Goal: Navigation & Orientation: Find specific page/section

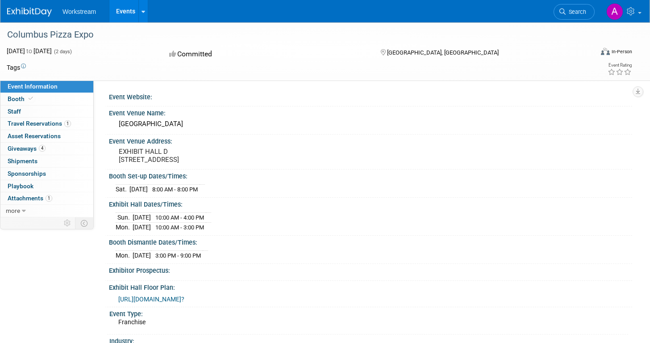
click at [35, 9] on img at bounding box center [29, 12] width 45 height 9
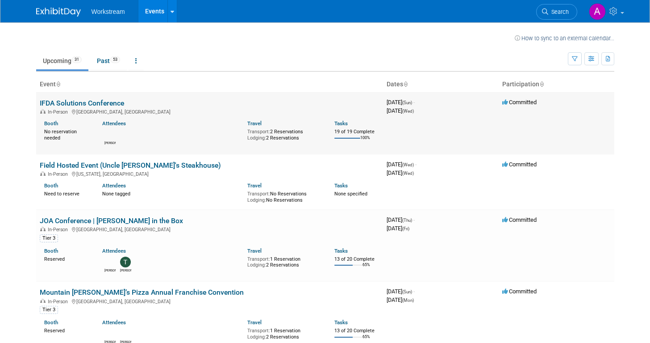
click at [349, 136] on td at bounding box center [348, 141] width 26 height 12
click at [289, 131] on div "Transport: 2 Reservations Lodging: 2 Reservations" at bounding box center [284, 134] width 74 height 14
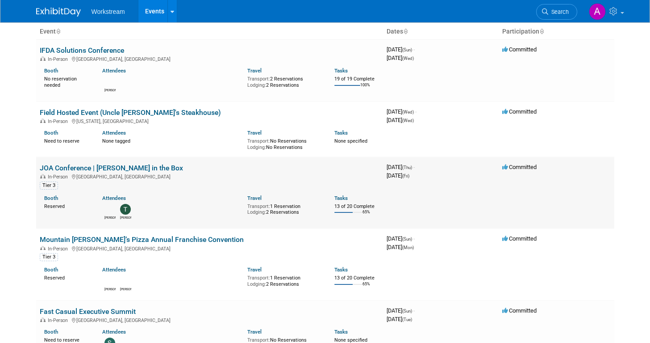
scroll to position [58, 0]
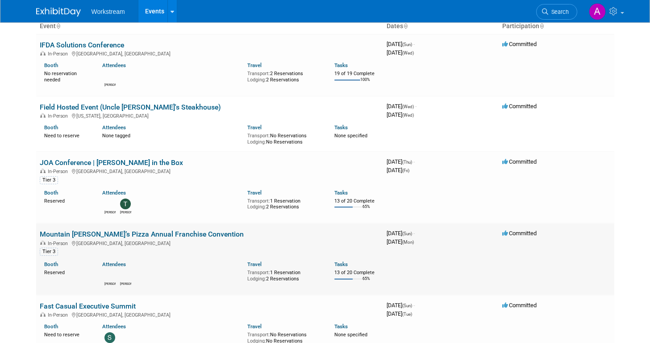
click at [177, 236] on link "Mountain [PERSON_NAME]’s Pizza Annual Franchise Convention" at bounding box center [142, 234] width 204 height 8
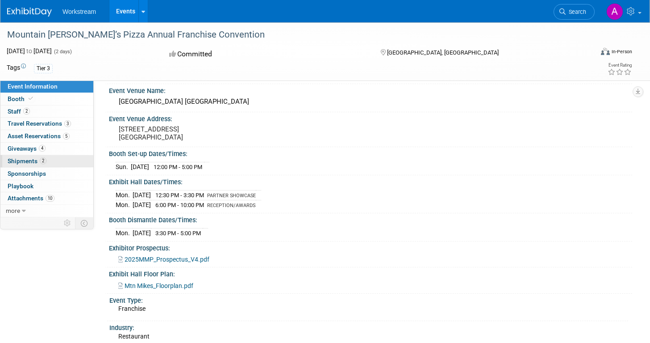
scroll to position [38, 0]
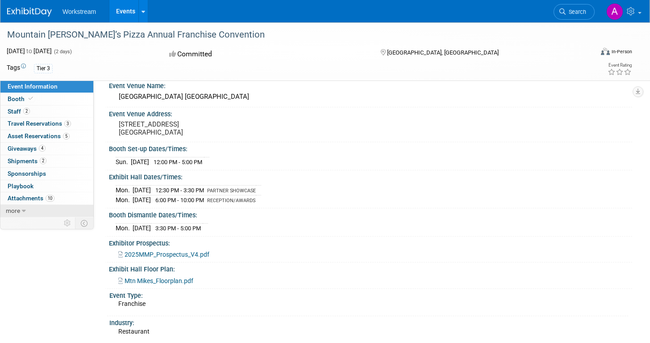
click at [24, 209] on icon at bounding box center [24, 211] width 4 height 6
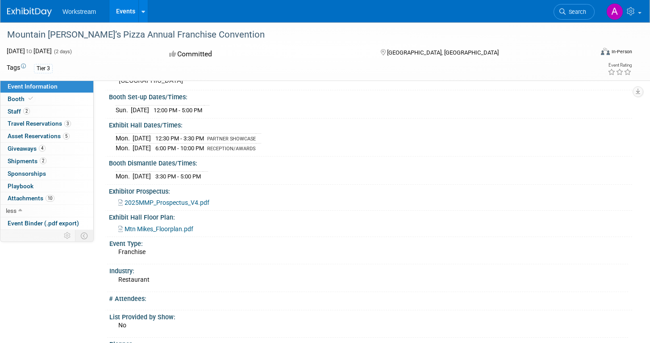
scroll to position [0, 0]
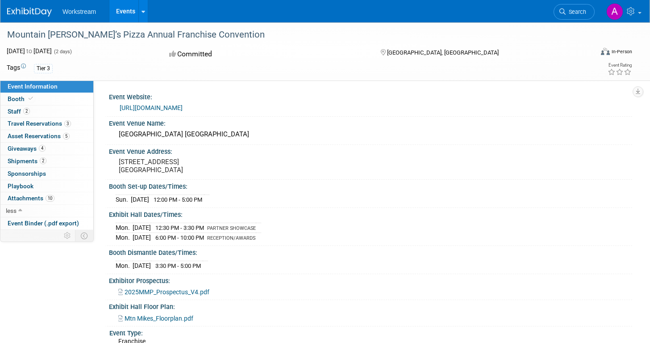
click at [69, 14] on span "Workstream" at bounding box center [79, 11] width 33 height 7
click at [38, 4] on link at bounding box center [34, 7] width 55 height 7
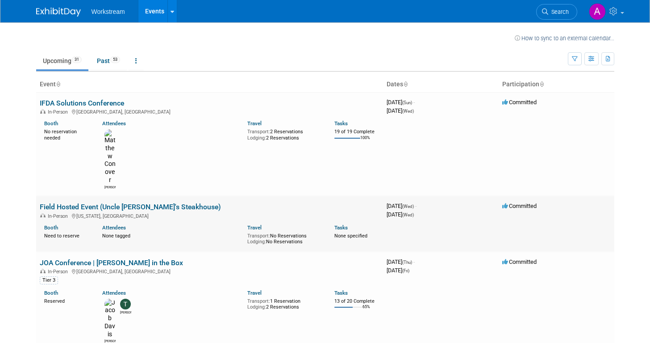
click at [145, 202] on link "Field Hosted Event (Uncle [PERSON_NAME]'s Steakhouse)" at bounding box center [130, 206] width 181 height 8
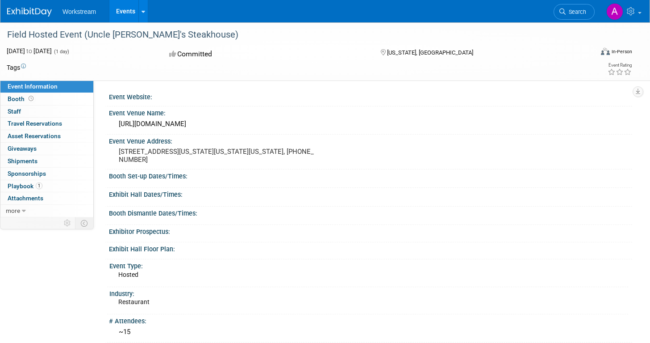
drag, startPoint x: 213, startPoint y: 124, endPoint x: 115, endPoint y: 124, distance: 97.4
click at [115, 124] on div "https://www.unclejacks.com/" at bounding box center [370, 124] width 523 height 15
click at [30, 103] on link "Booth" at bounding box center [46, 99] width 93 height 12
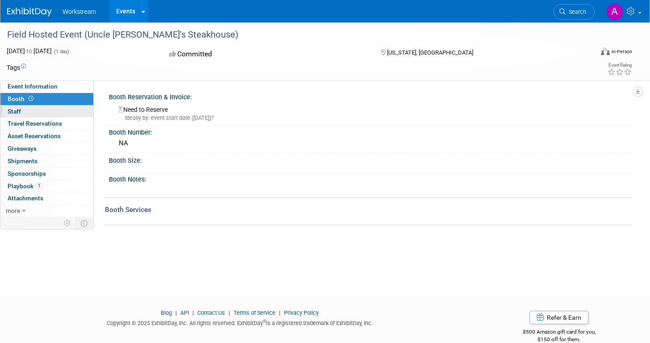
click at [31, 112] on link "0 Staff 0" at bounding box center [46, 111] width 93 height 12
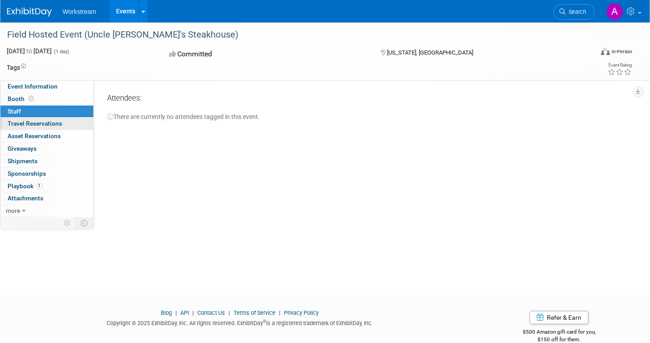
click at [30, 119] on link "0 Travel Reservations 0" at bounding box center [46, 123] width 93 height 12
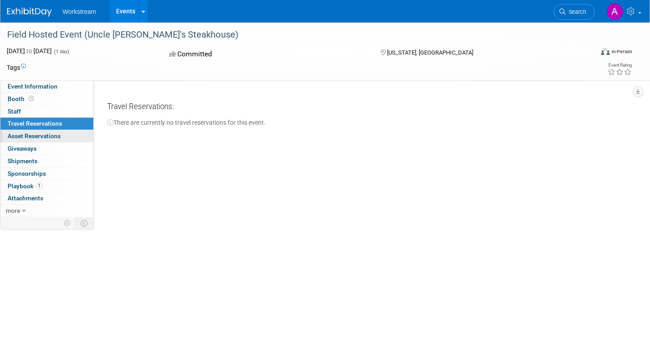
click at [29, 133] on span "Asset Reservations 0" at bounding box center [34, 135] width 53 height 7
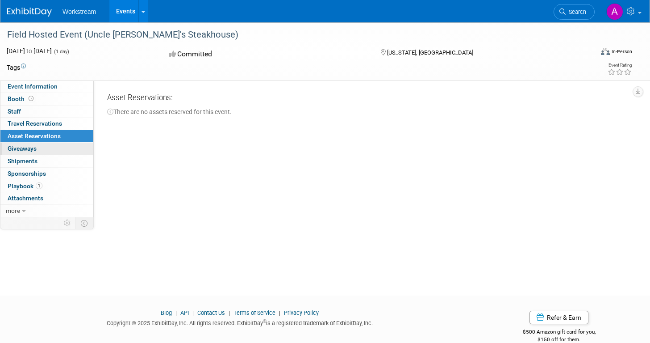
click at [24, 153] on link "0 Giveaways 0" at bounding box center [46, 148] width 93 height 12
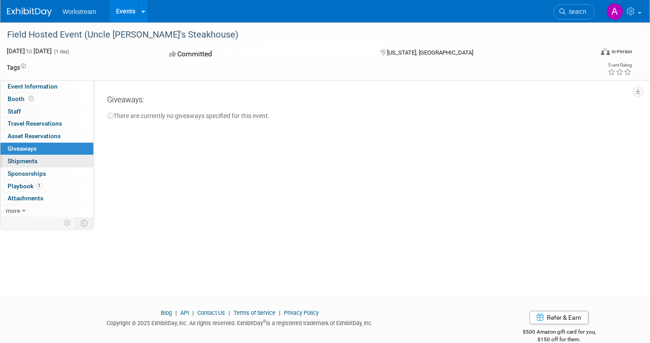
click at [24, 161] on span "Shipments 0" at bounding box center [23, 160] width 30 height 7
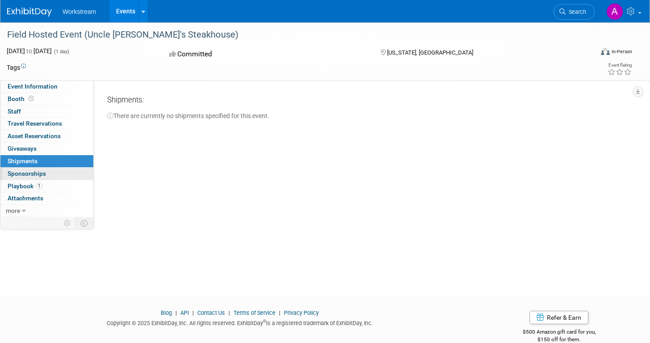
click at [24, 170] on span "Sponsorships 0" at bounding box center [27, 173] width 38 height 7
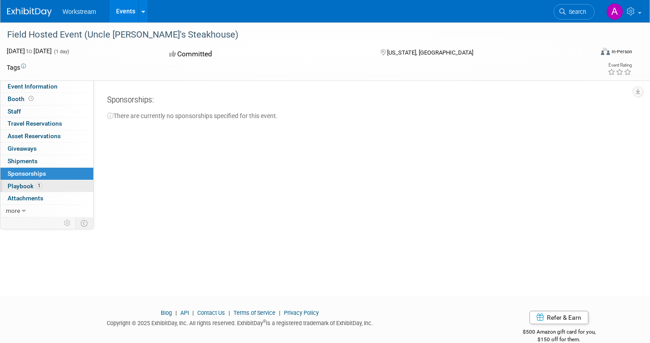
click at [23, 183] on span "Playbook 1" at bounding box center [25, 185] width 35 height 7
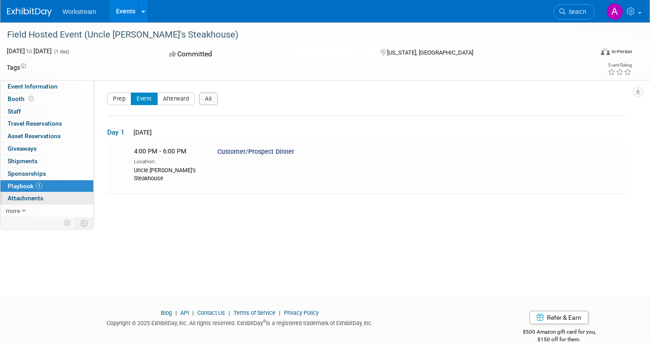
click at [22, 195] on span "Attachments 0" at bounding box center [26, 197] width 36 height 7
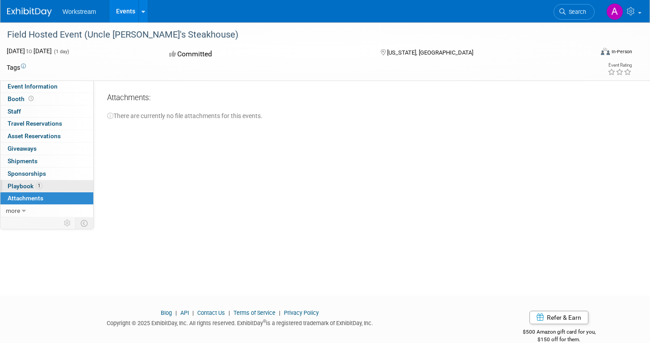
click at [25, 182] on span "Playbook 1" at bounding box center [25, 185] width 35 height 7
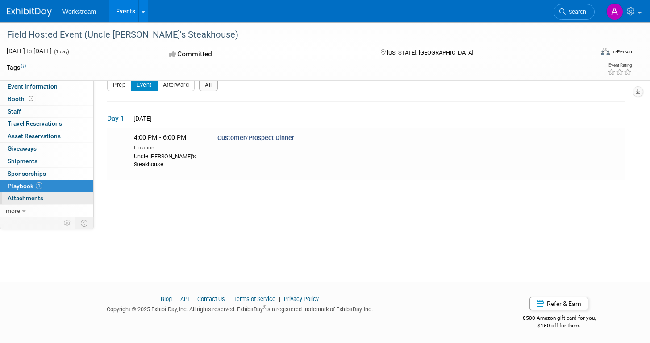
scroll to position [15, 0]
click at [248, 136] on span "Customer/Prospect Dinner" at bounding box center [256, 137] width 77 height 8
click at [247, 139] on span "Customer/Prospect Dinner" at bounding box center [256, 137] width 77 height 8
click at [34, 200] on span "Attachments 0" at bounding box center [26, 197] width 36 height 7
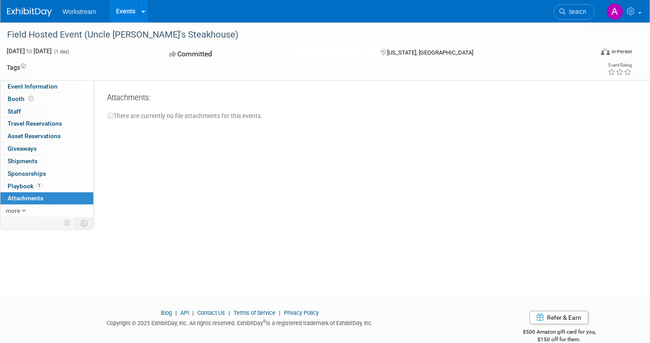
click at [72, 16] on ul "Workstream Events Recently Viewed Events: Field Hosted Event (Uncle Jack's Stea…" at bounding box center [106, 11] width 86 height 22
click at [46, 15] on img at bounding box center [29, 12] width 45 height 9
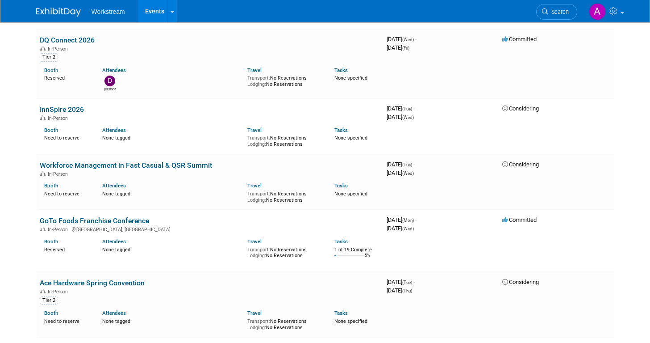
scroll to position [1245, 0]
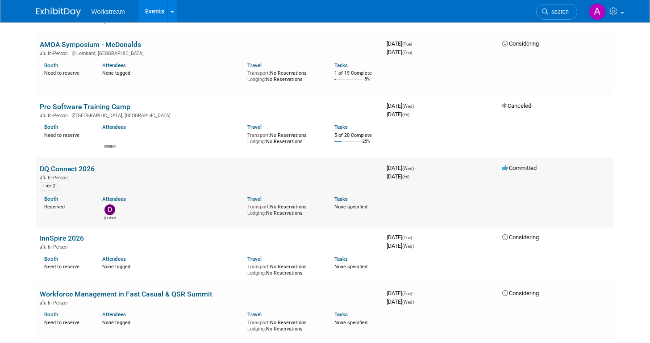
click at [81, 172] on link "DQ Connect 2026" at bounding box center [67, 168] width 55 height 8
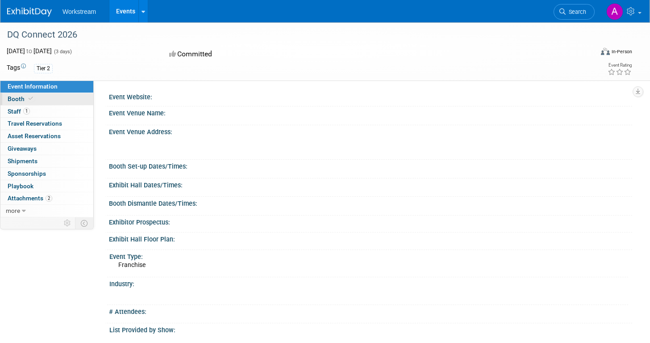
click at [60, 102] on link "Booth" at bounding box center [46, 99] width 93 height 12
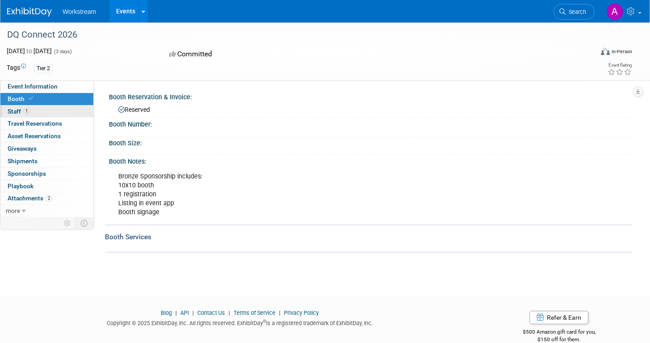
click at [59, 110] on link "1 Staff 1" at bounding box center [46, 111] width 93 height 12
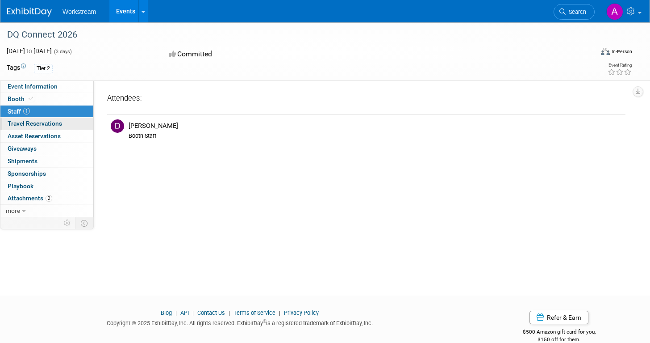
click at [56, 122] on span "Travel Reservations 0" at bounding box center [35, 123] width 54 height 7
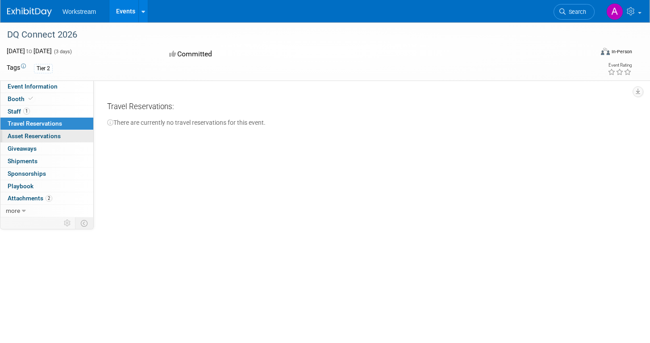
click at [48, 132] on span "Asset Reservations 0" at bounding box center [34, 135] width 53 height 7
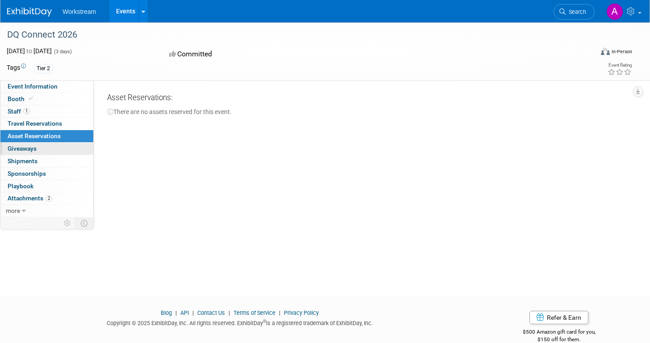
click at [44, 148] on link "0 Giveaways 0" at bounding box center [46, 148] width 93 height 12
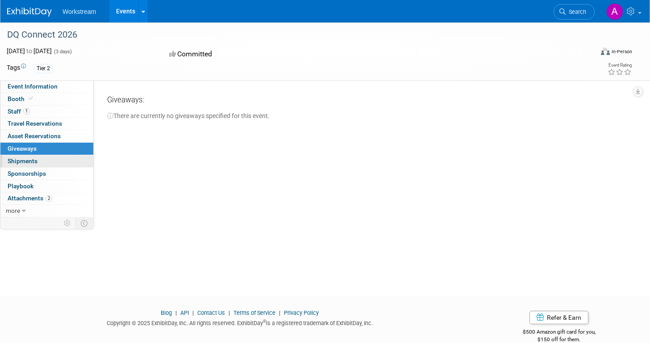
click at [38, 161] on link "0 Shipments 0" at bounding box center [46, 161] width 93 height 12
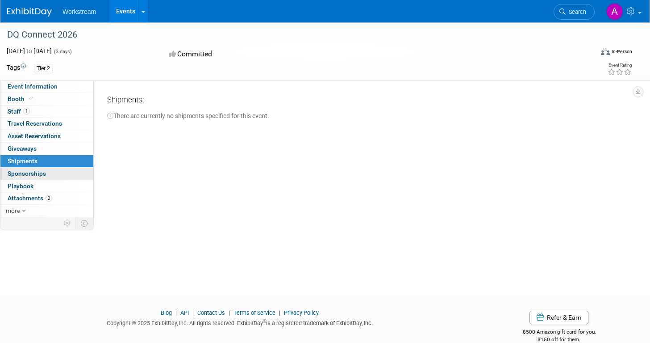
click at [38, 170] on span "Sponsorships 0" at bounding box center [27, 173] width 38 height 7
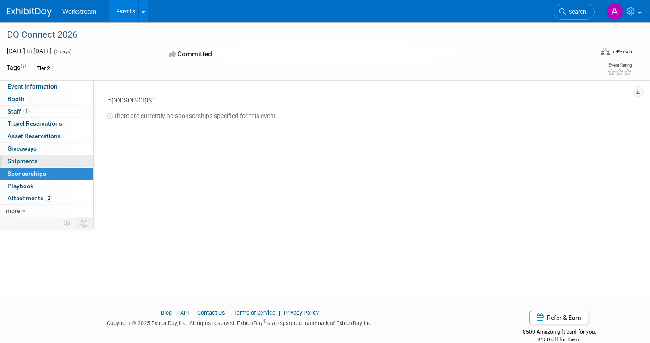
click at [40, 159] on link "0 Shipments 0" at bounding box center [46, 161] width 93 height 12
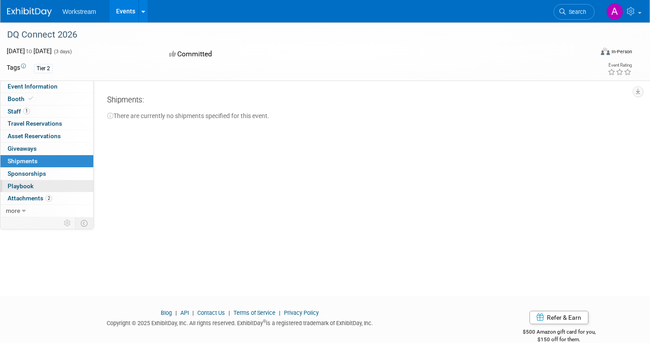
click at [34, 188] on link "0 Playbook 0" at bounding box center [46, 186] width 93 height 12
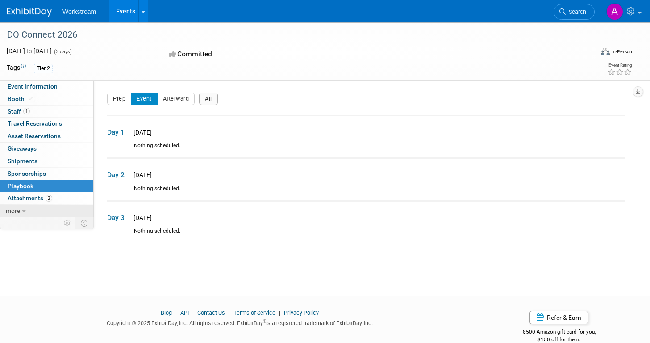
click at [29, 205] on link "more" at bounding box center [46, 211] width 93 height 12
click at [32, 199] on span "Attachments 2" at bounding box center [30, 197] width 45 height 7
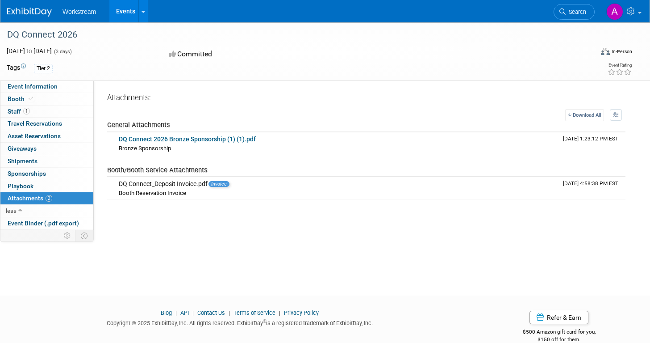
click at [33, 18] on div "Workstream Events Recently Viewed Events: DQ Connect 2026 Jan 7, 2026 to Jan 9,…" at bounding box center [319, 11] width 625 height 22
click at [31, 10] on img at bounding box center [29, 12] width 45 height 9
